Goal: Navigation & Orientation: Understand site structure

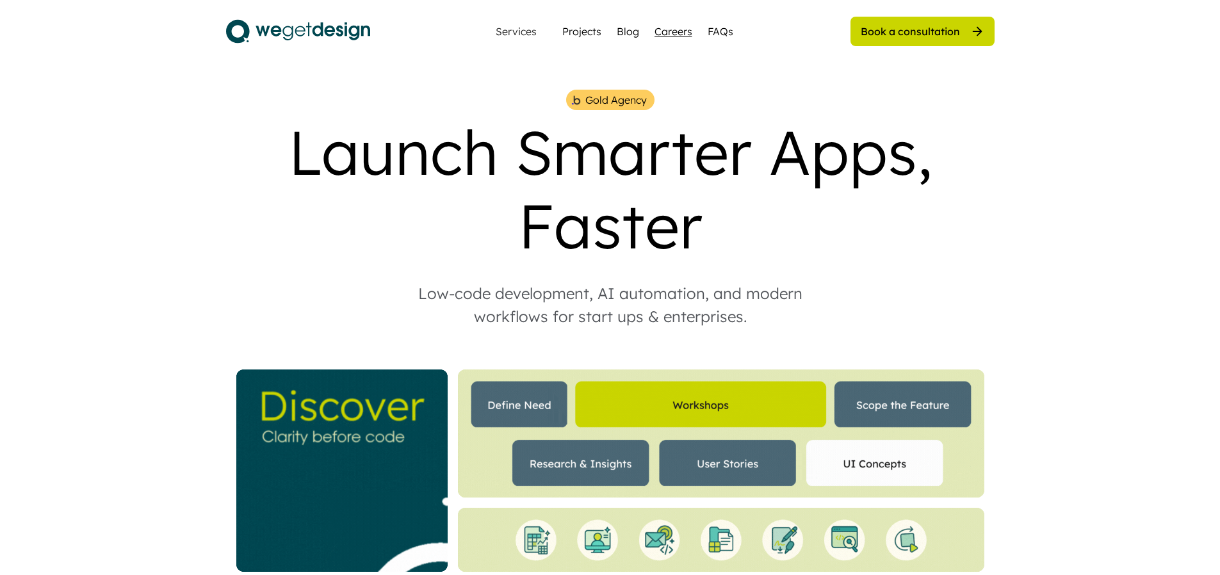
click at [688, 33] on div "Careers" at bounding box center [673, 31] width 38 height 15
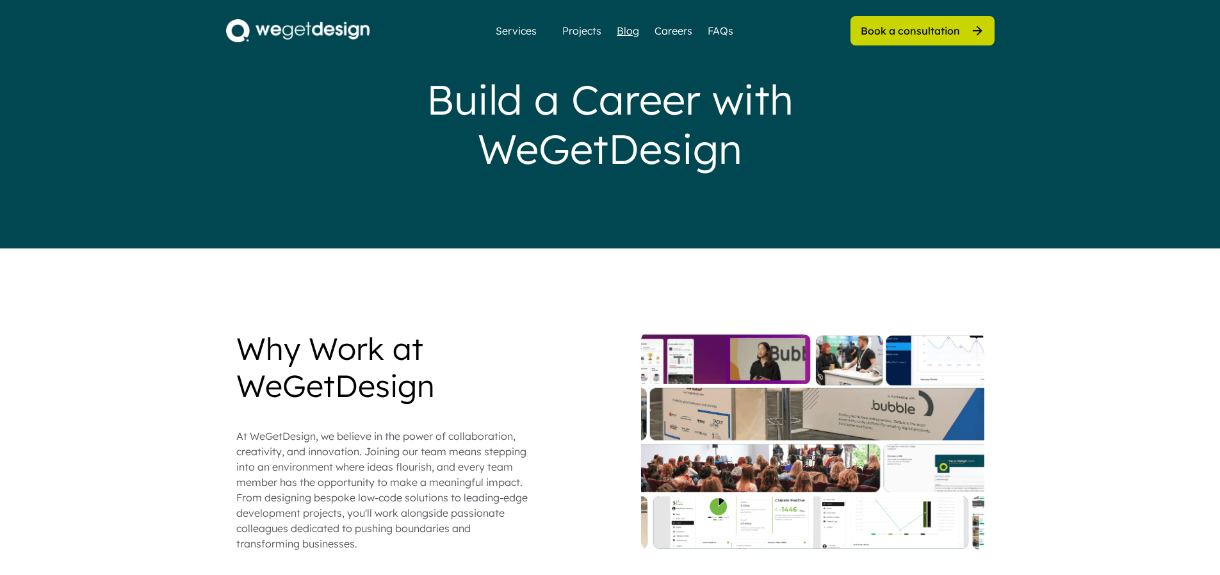
click at [627, 33] on div "Blog" at bounding box center [628, 30] width 22 height 15
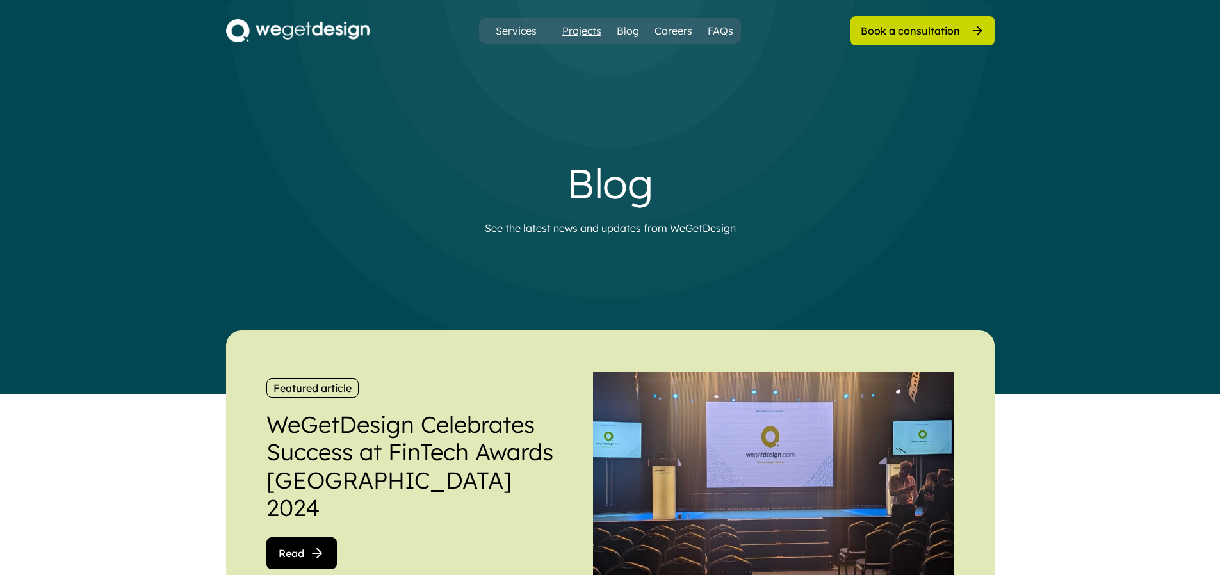
click at [594, 36] on div "Projects" at bounding box center [581, 30] width 39 height 15
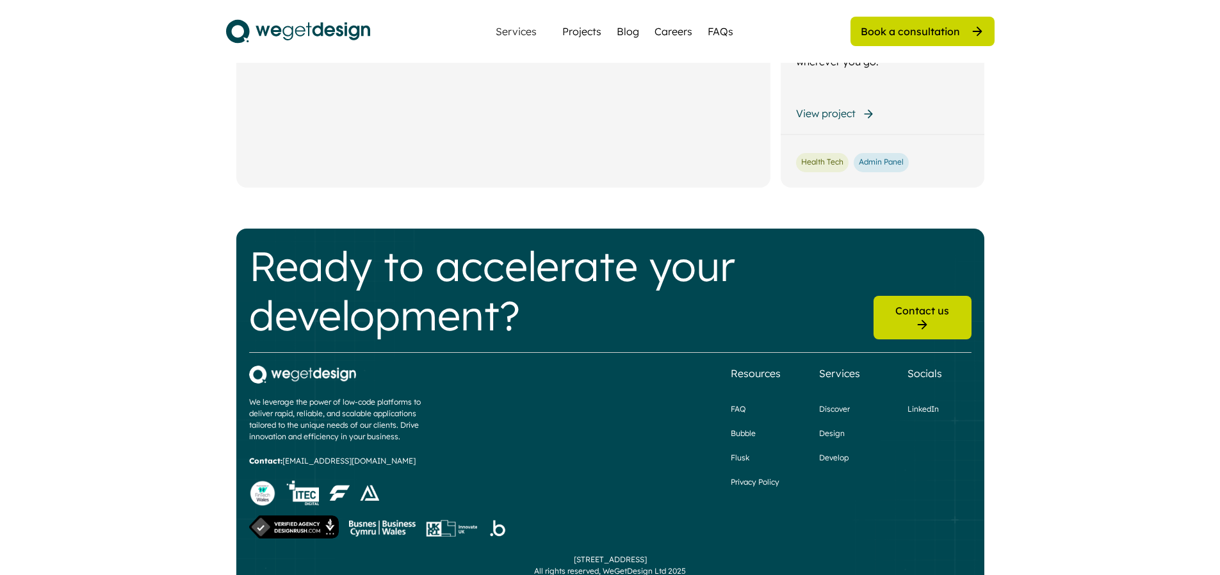
scroll to position [1552, 0]
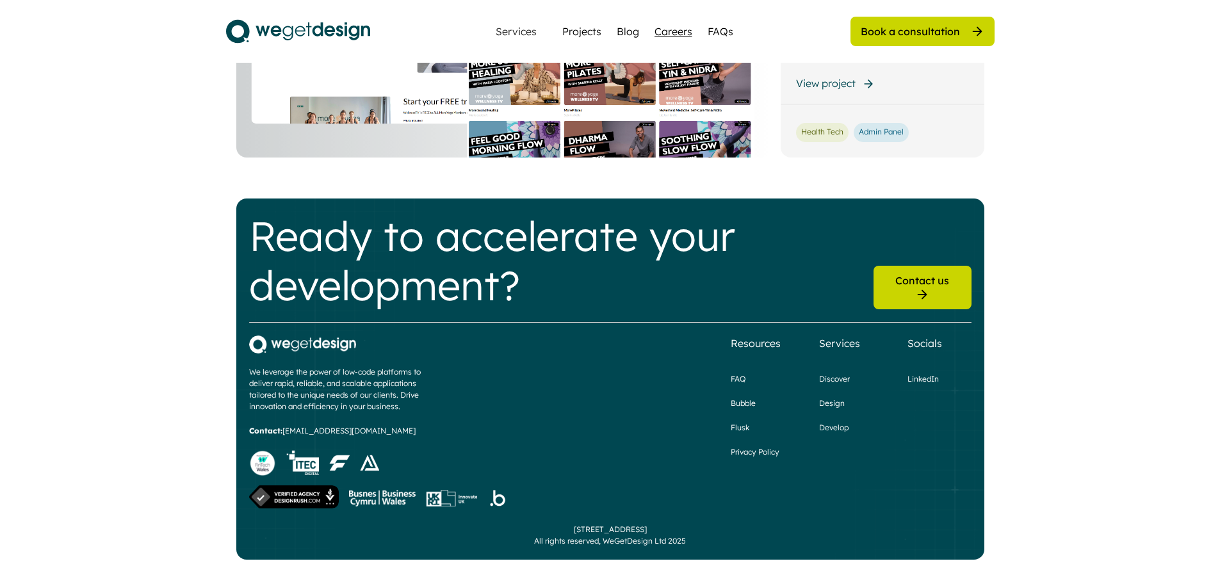
click at [670, 33] on div "Careers" at bounding box center [673, 31] width 38 height 15
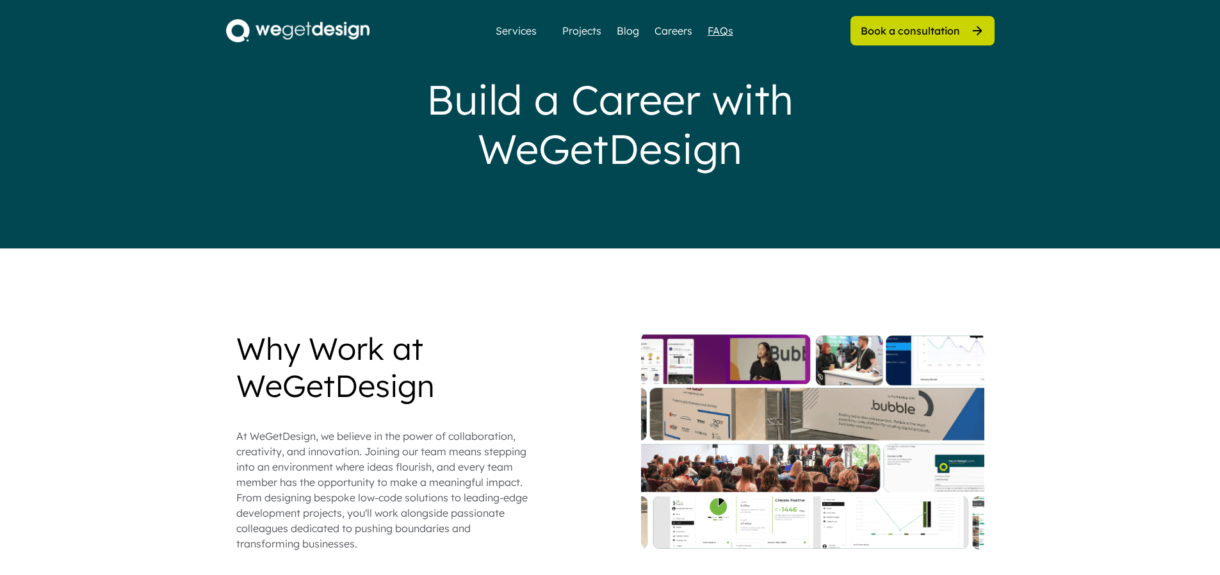
click at [721, 33] on div "FAQs" at bounding box center [720, 30] width 26 height 15
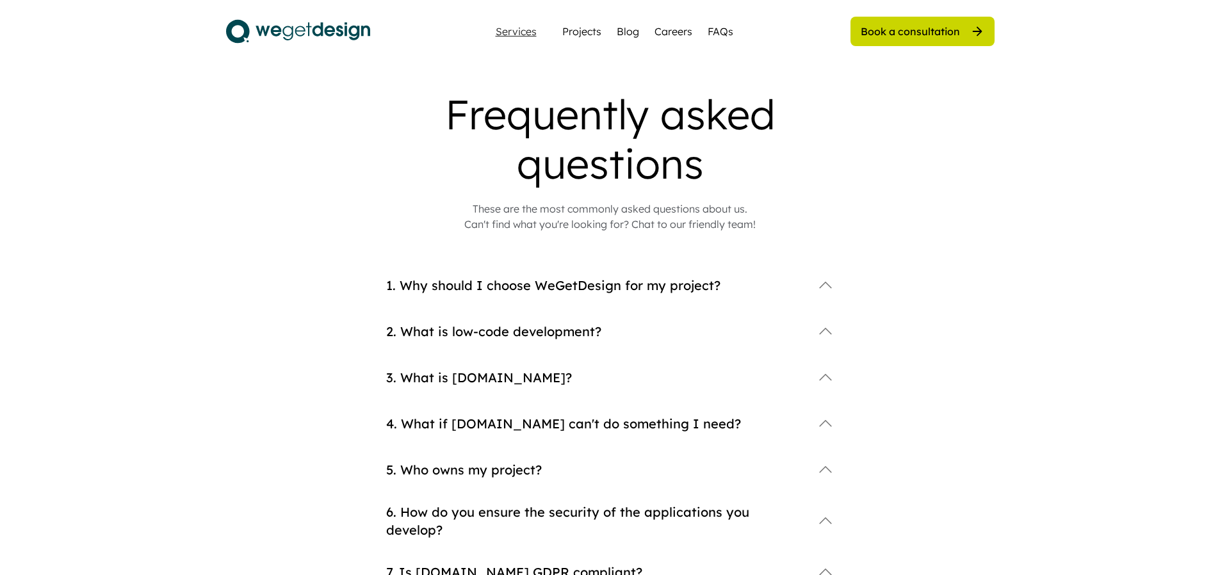
click at [524, 33] on div "Services" at bounding box center [515, 31] width 51 height 10
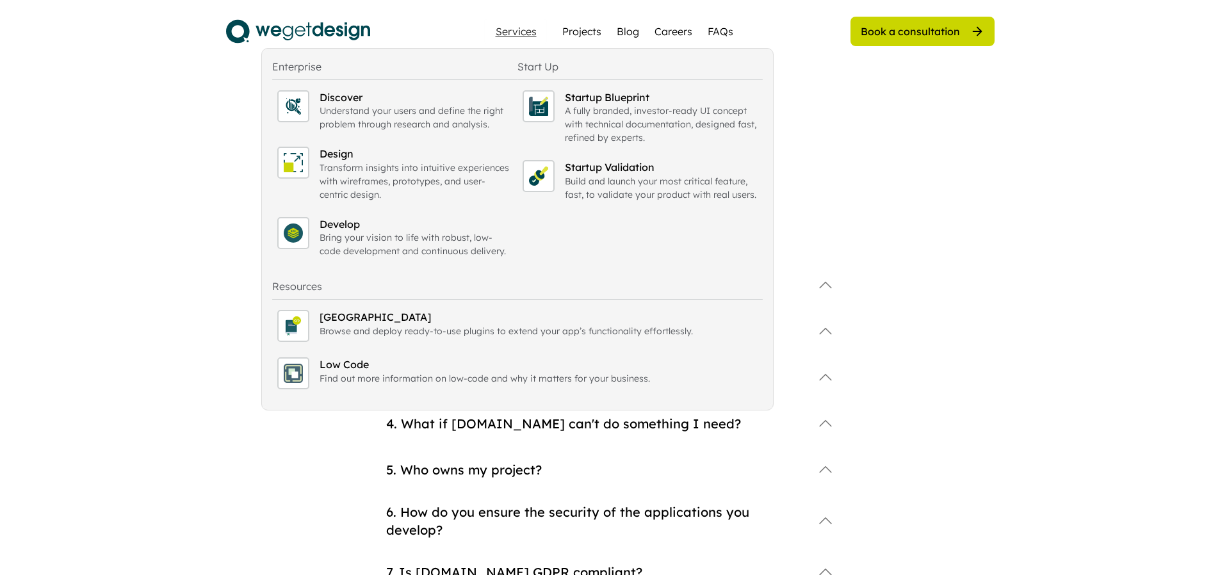
click at [315, 31] on img at bounding box center [298, 31] width 144 height 32
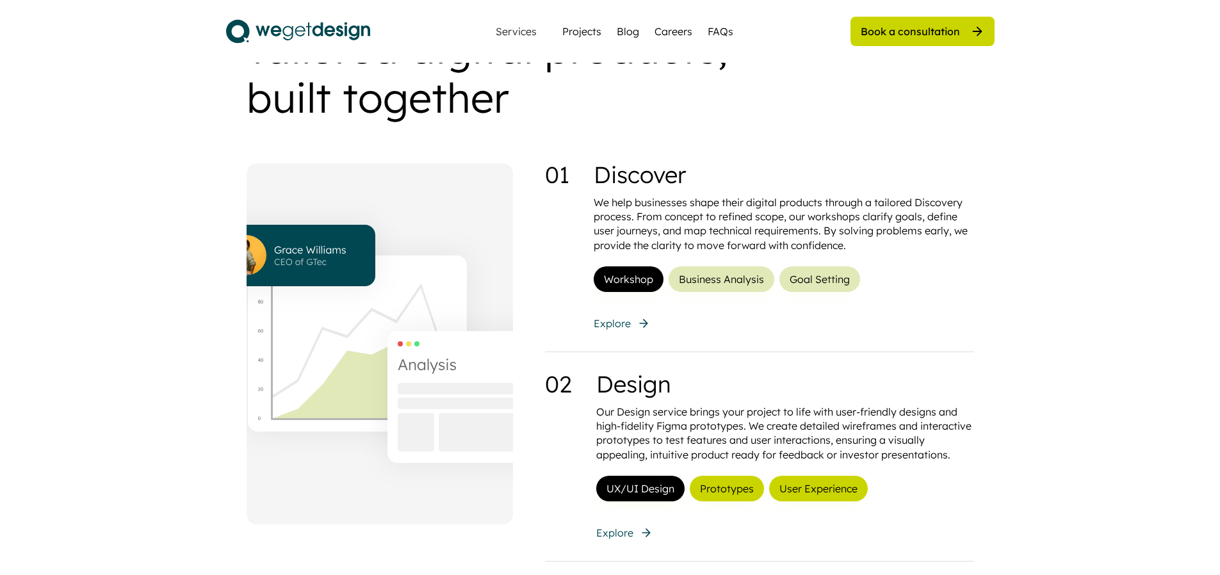
scroll to position [930, 0]
